Goal: Check status: Check status

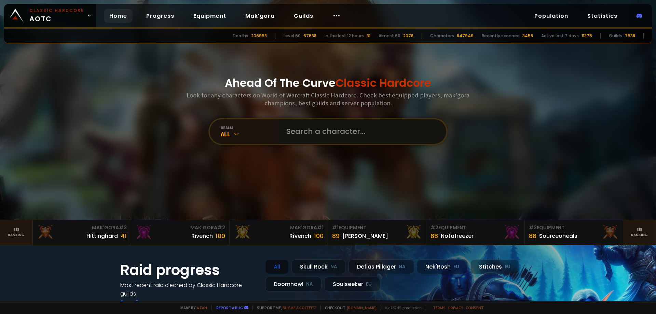
click at [360, 133] on input "text" at bounding box center [360, 131] width 156 height 25
paste input "Dasani"
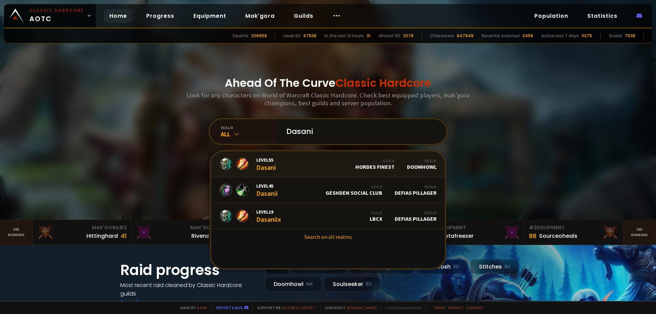
type input "Dasani"
click at [311, 161] on link "Level 55 Dasani Guild Hordes Finest Realm Doomhowl" at bounding box center [328, 164] width 234 height 26
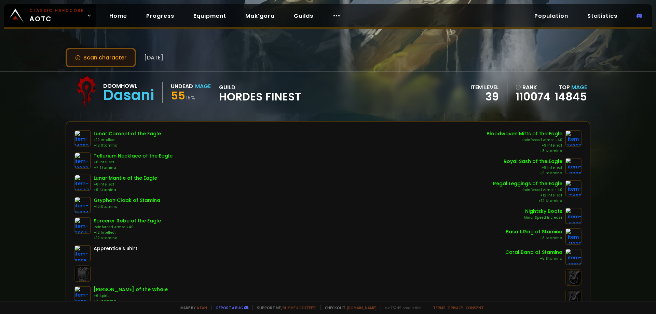
click at [93, 57] on button "Scan character" at bounding box center [101, 57] width 70 height 19
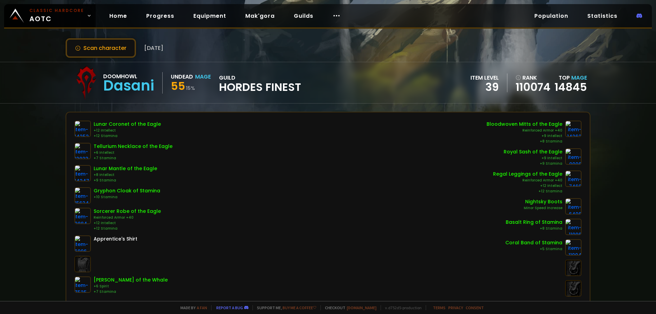
scroll to position [47, 0]
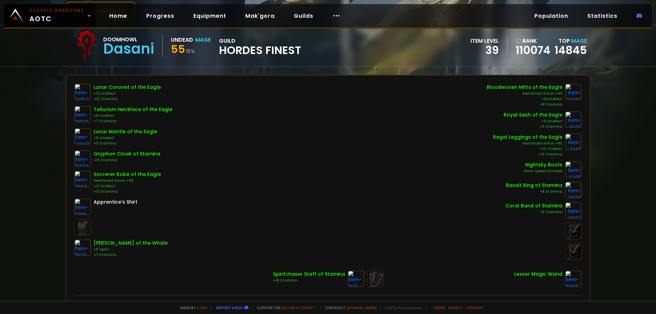
drag, startPoint x: 201, startPoint y: 147, endPoint x: 203, endPoint y: 173, distance: 25.7
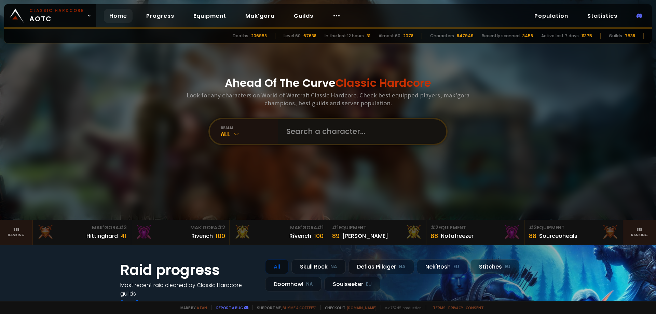
click at [310, 127] on input "text" at bounding box center [360, 131] width 156 height 25
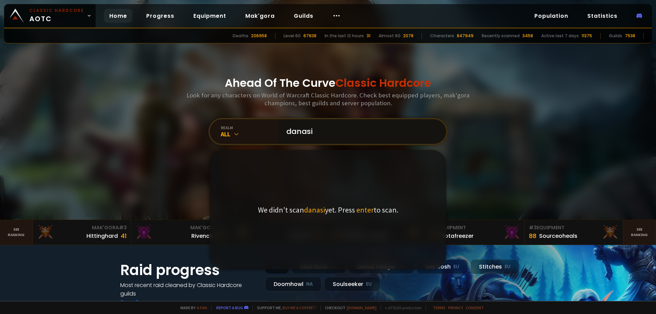
click at [323, 126] on input "danasi" at bounding box center [360, 131] width 156 height 25
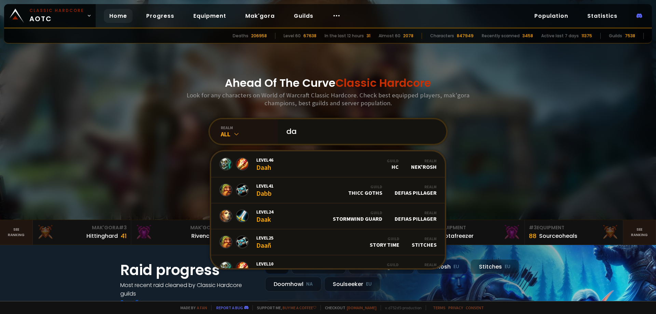
type input "da"
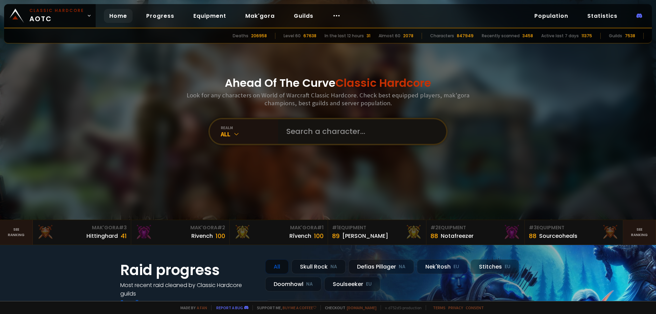
click at [329, 128] on input "text" at bounding box center [360, 131] width 156 height 25
paste input "Cuddler"
type input "Cuddler"
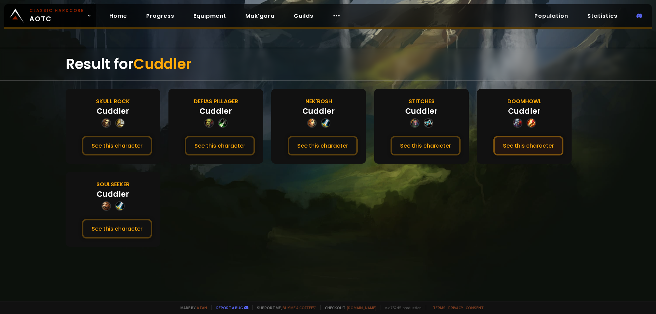
click at [526, 143] on button "See this character" at bounding box center [528, 145] width 70 height 19
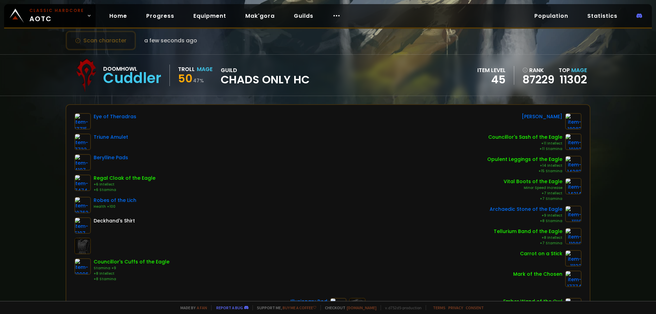
drag, startPoint x: 276, startPoint y: 141, endPoint x: 259, endPoint y: 160, distance: 25.4
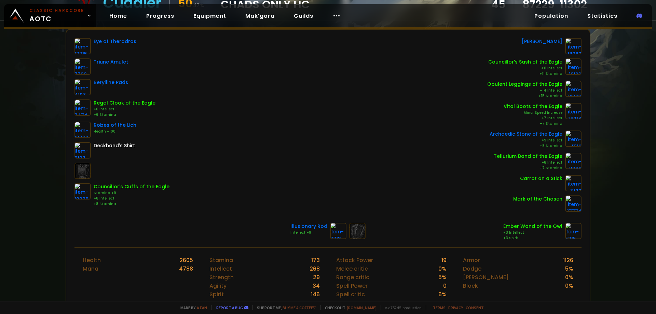
scroll to position [58, 0]
